Goal: Obtain resource: Download file/media

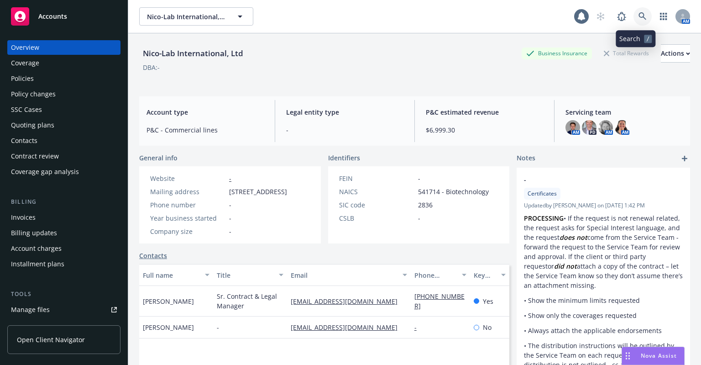
click at [643, 16] on link at bounding box center [642, 16] width 18 height 18
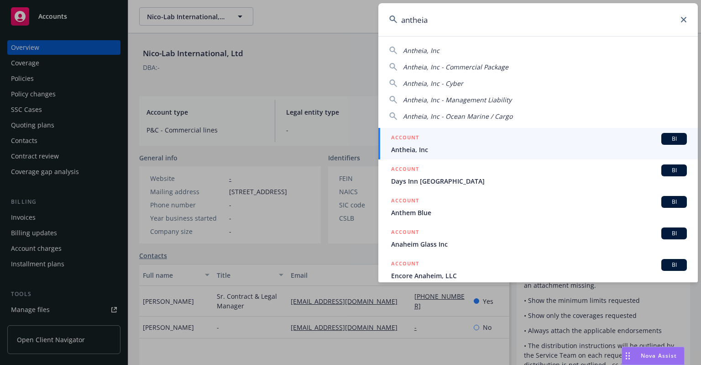
type input "antheia"
click at [405, 153] on span "Antheia, Inc" at bounding box center [539, 150] width 296 height 10
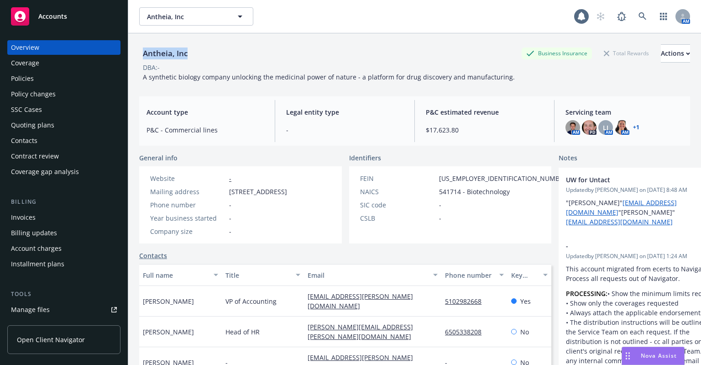
drag, startPoint x: 208, startPoint y: 56, endPoint x: 142, endPoint y: 55, distance: 65.7
click at [142, 55] on div "Antheia, Inc Business Insurance Total Rewards Actions" at bounding box center [414, 53] width 551 height 18
copy div "Antheia, Inc"
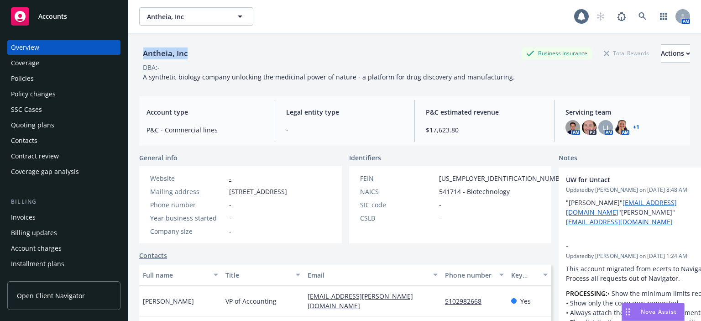
click at [49, 80] on div "Policies" at bounding box center [64, 78] width 106 height 15
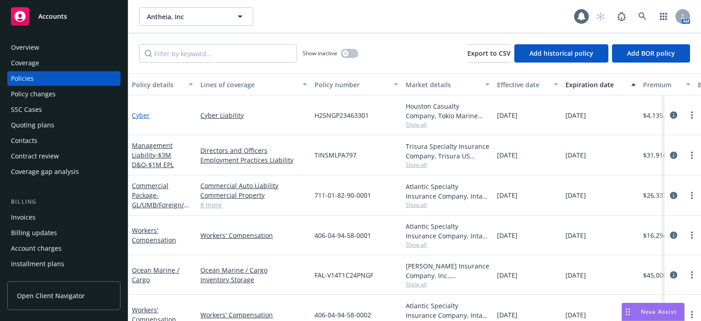
click at [141, 115] on link "Cyber" at bounding box center [141, 115] width 18 height 9
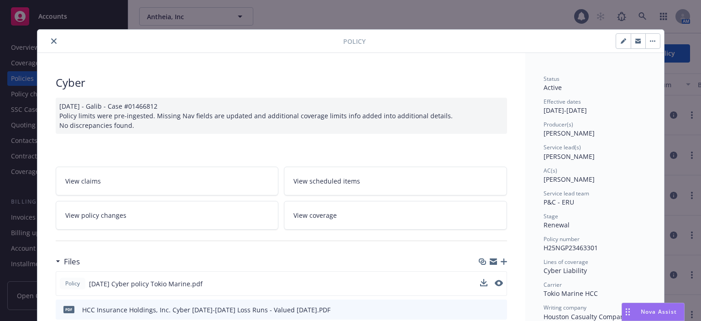
click at [500, 282] on div "Policy [DATE] Cyber policy Tokio Marine.pdf" at bounding box center [281, 283] width 451 height 25
click at [497, 282] on icon "preview file" at bounding box center [498, 283] width 8 height 6
